Goal: Information Seeking & Learning: Learn about a topic

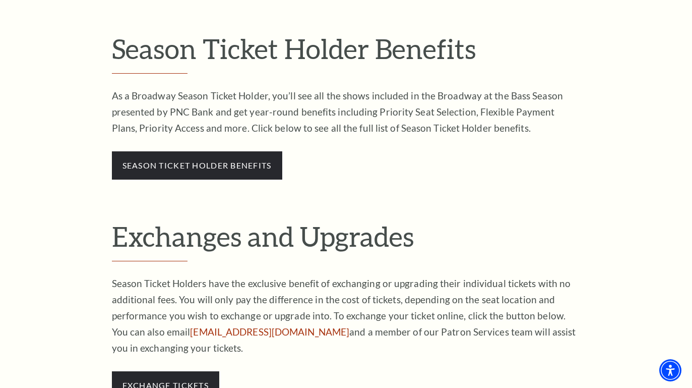
scroll to position [544, 0]
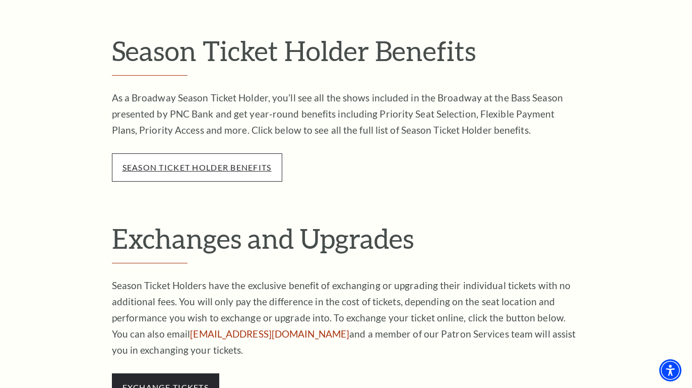
click at [224, 162] on link "season ticket holder benefits" at bounding box center [196, 167] width 149 height 10
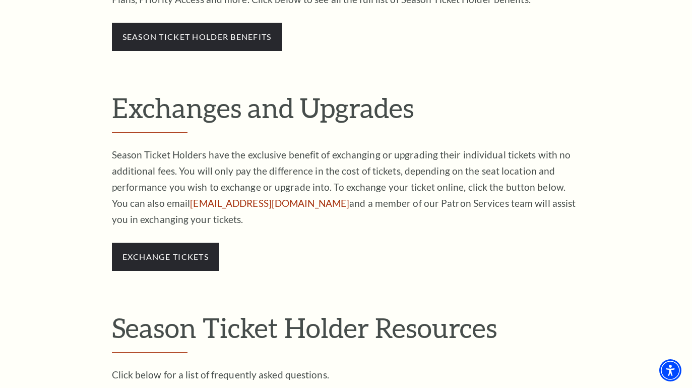
scroll to position [675, 0]
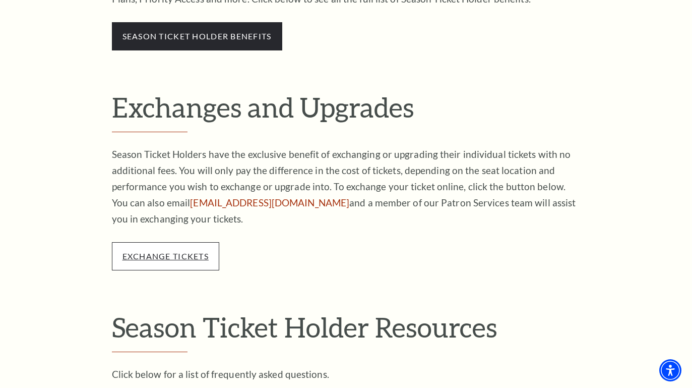
click at [197, 251] on link "exchange tickets" at bounding box center [165, 256] width 86 height 10
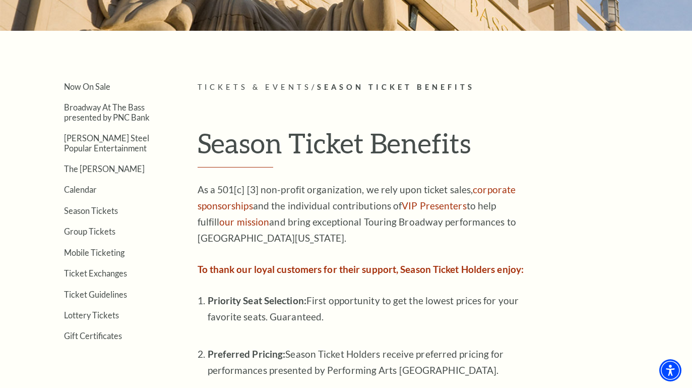
scroll to position [226, 0]
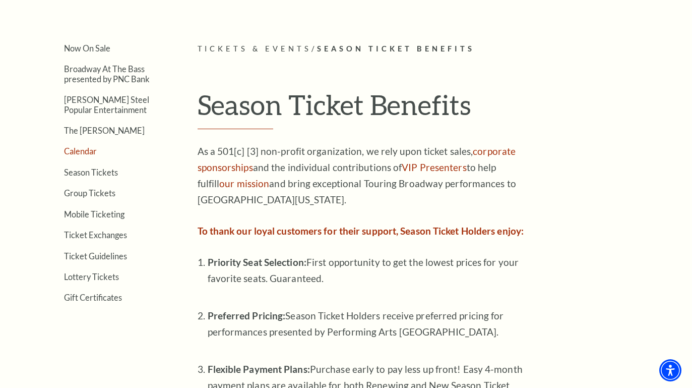
click at [80, 151] on link "Calendar" at bounding box center [80, 151] width 33 height 10
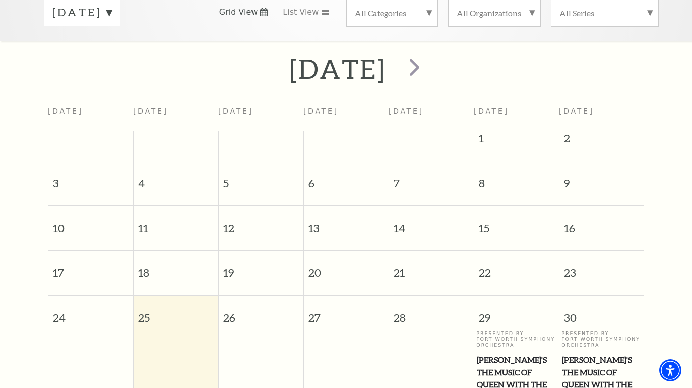
scroll to position [177, 0]
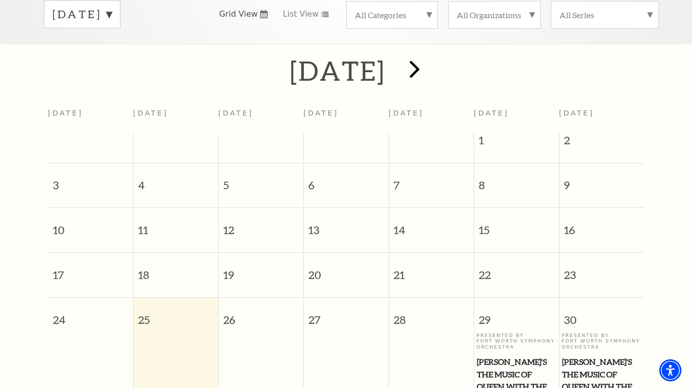
click at [429, 56] on span "next" at bounding box center [414, 68] width 29 height 29
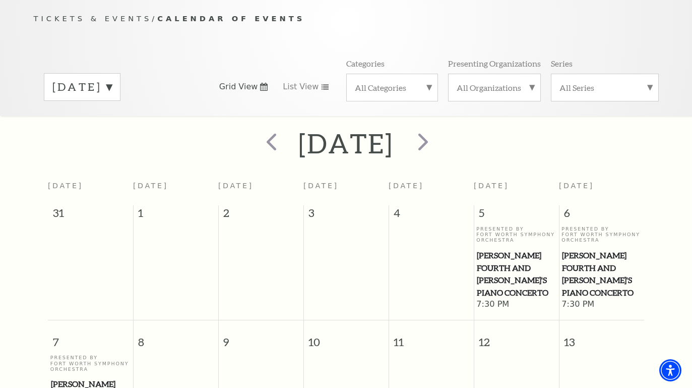
scroll to position [101, 0]
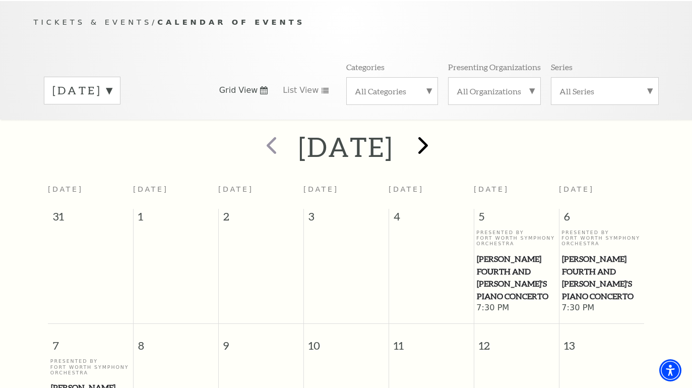
click at [437, 131] on span "next" at bounding box center [423, 145] width 29 height 29
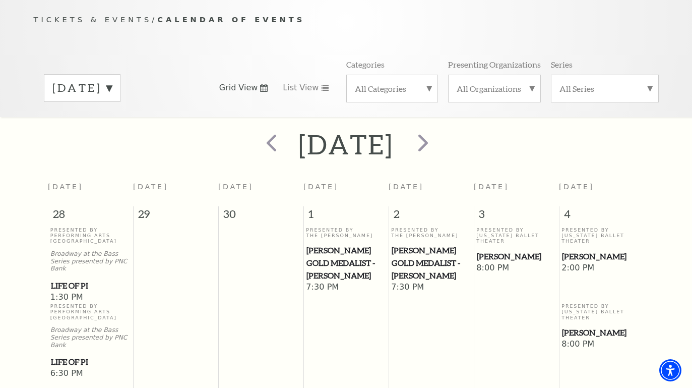
scroll to position [76, 0]
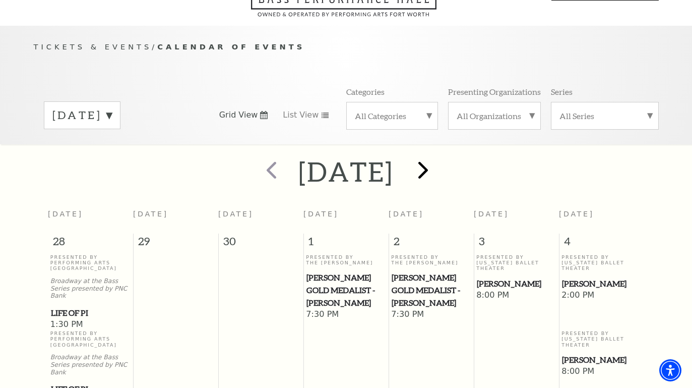
click at [437, 155] on span "next" at bounding box center [423, 169] width 29 height 29
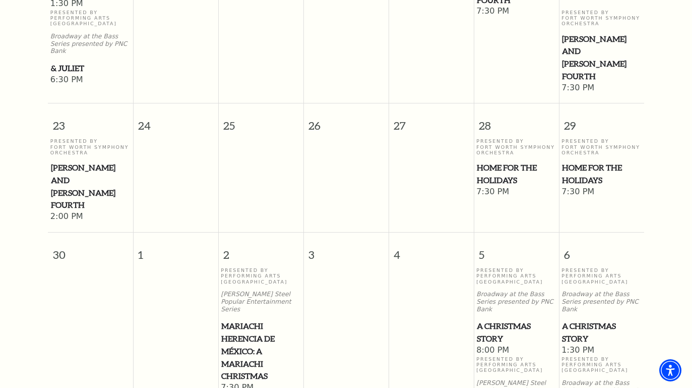
scroll to position [1016, 0]
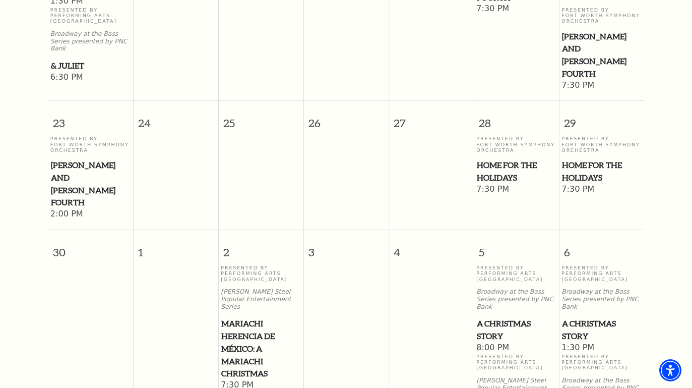
click at [590, 159] on span "Home for the Holidays" at bounding box center [601, 171] width 79 height 25
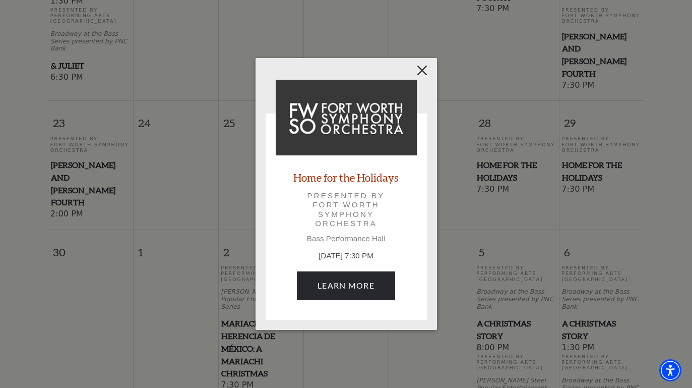
click at [420, 67] on button "Close" at bounding box center [421, 70] width 19 height 19
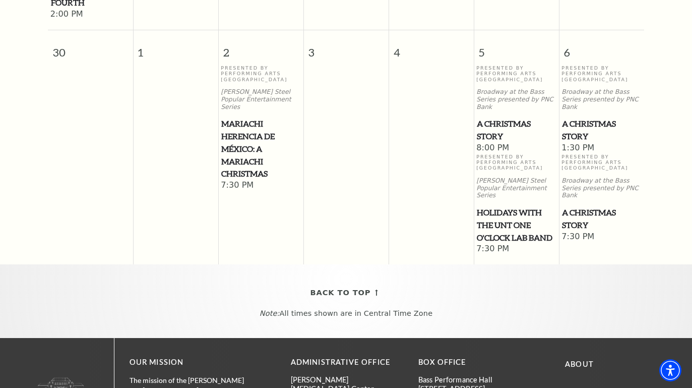
scroll to position [1215, 0]
